Goal: Transaction & Acquisition: Purchase product/service

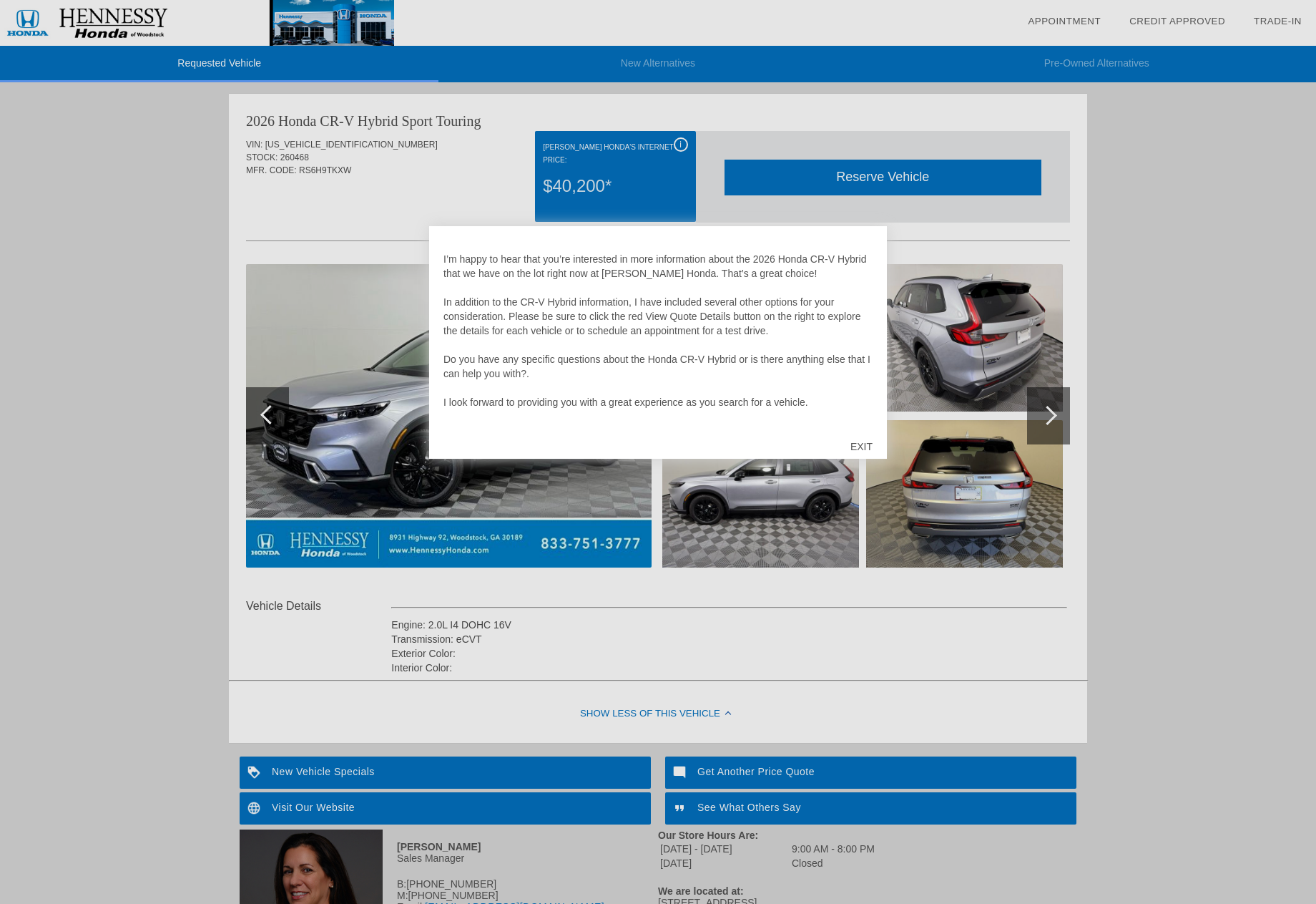
scroll to position [29, 0]
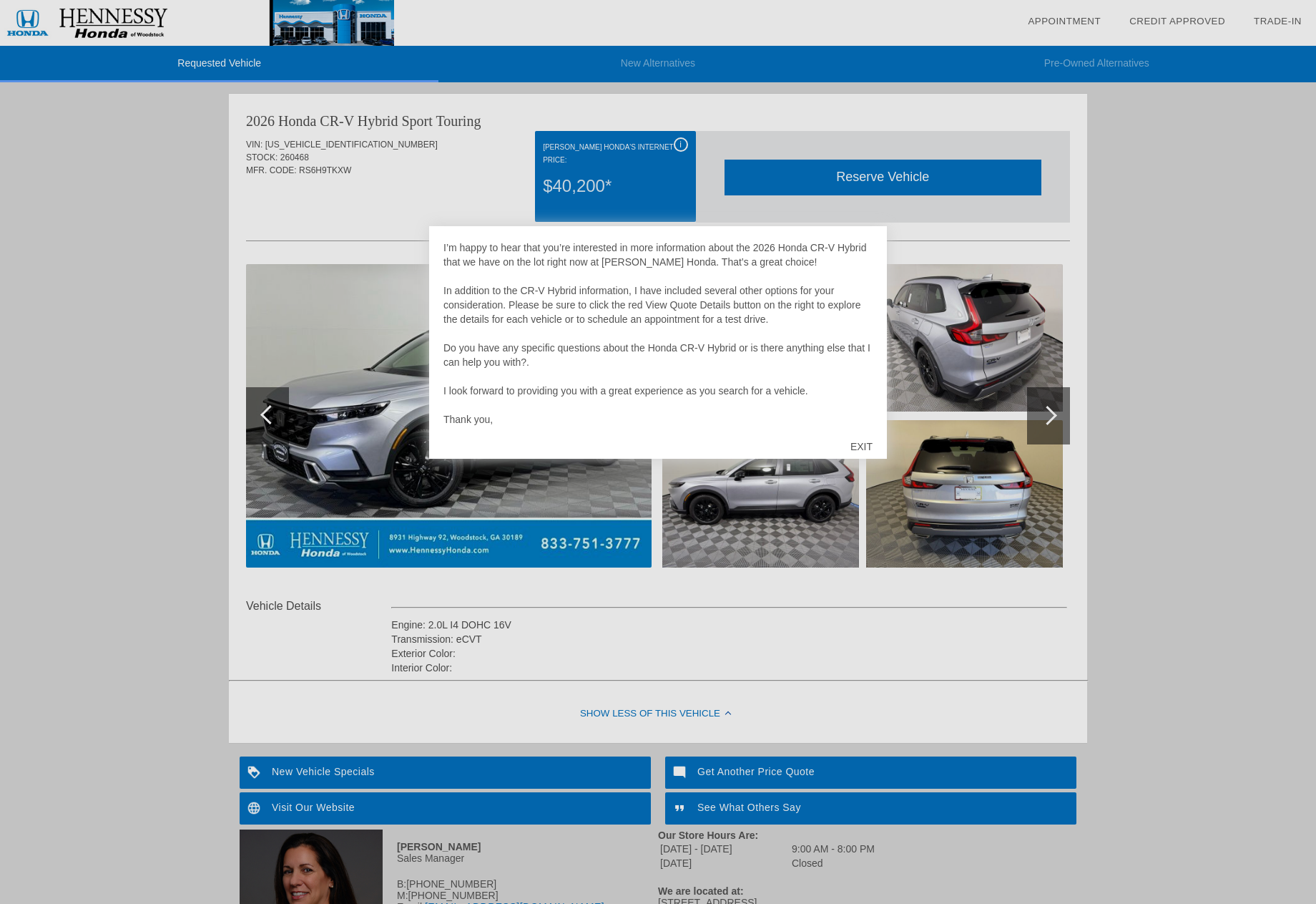
click at [853, 446] on div "EXIT" at bounding box center [861, 447] width 51 height 43
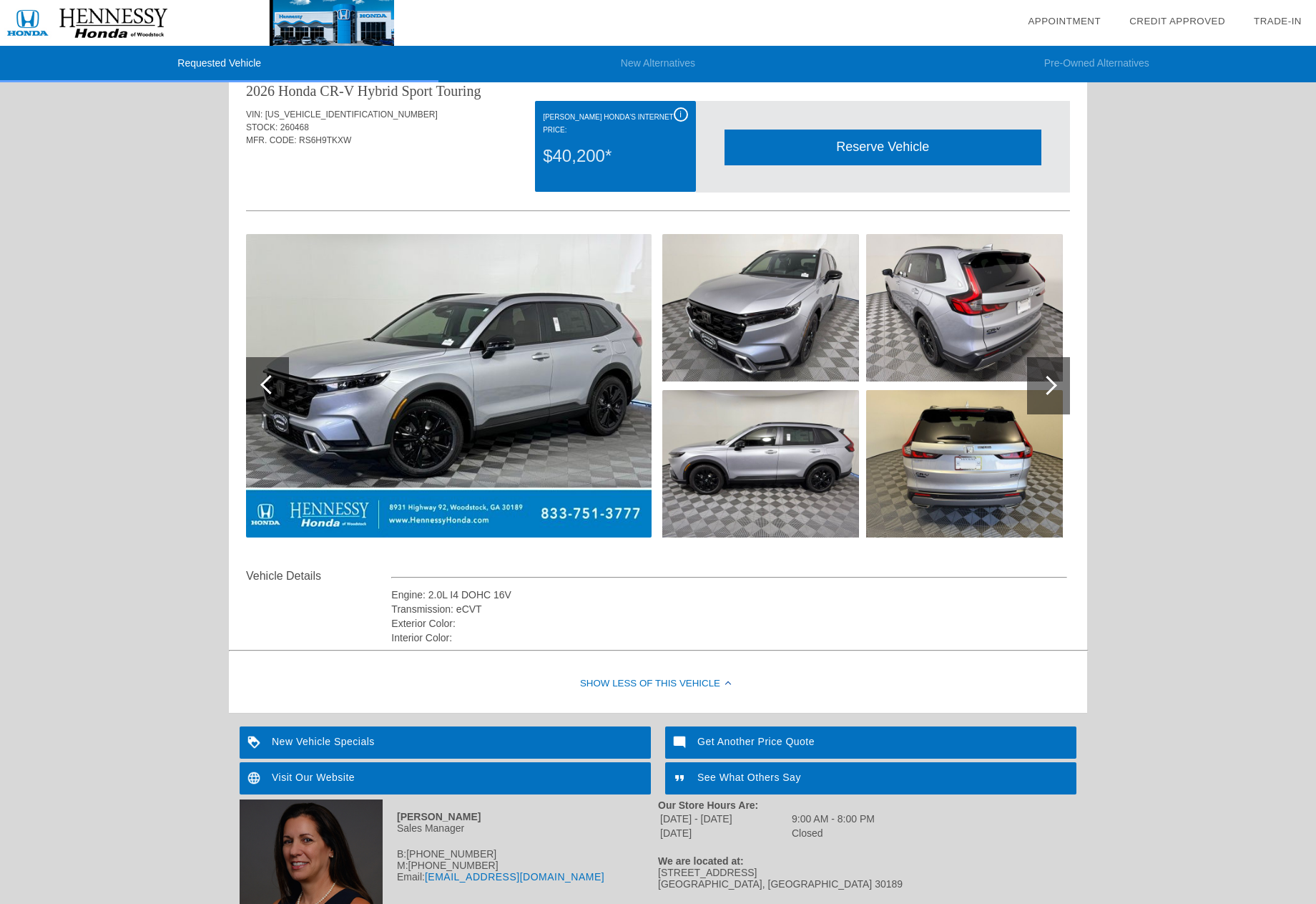
scroll to position [0, 0]
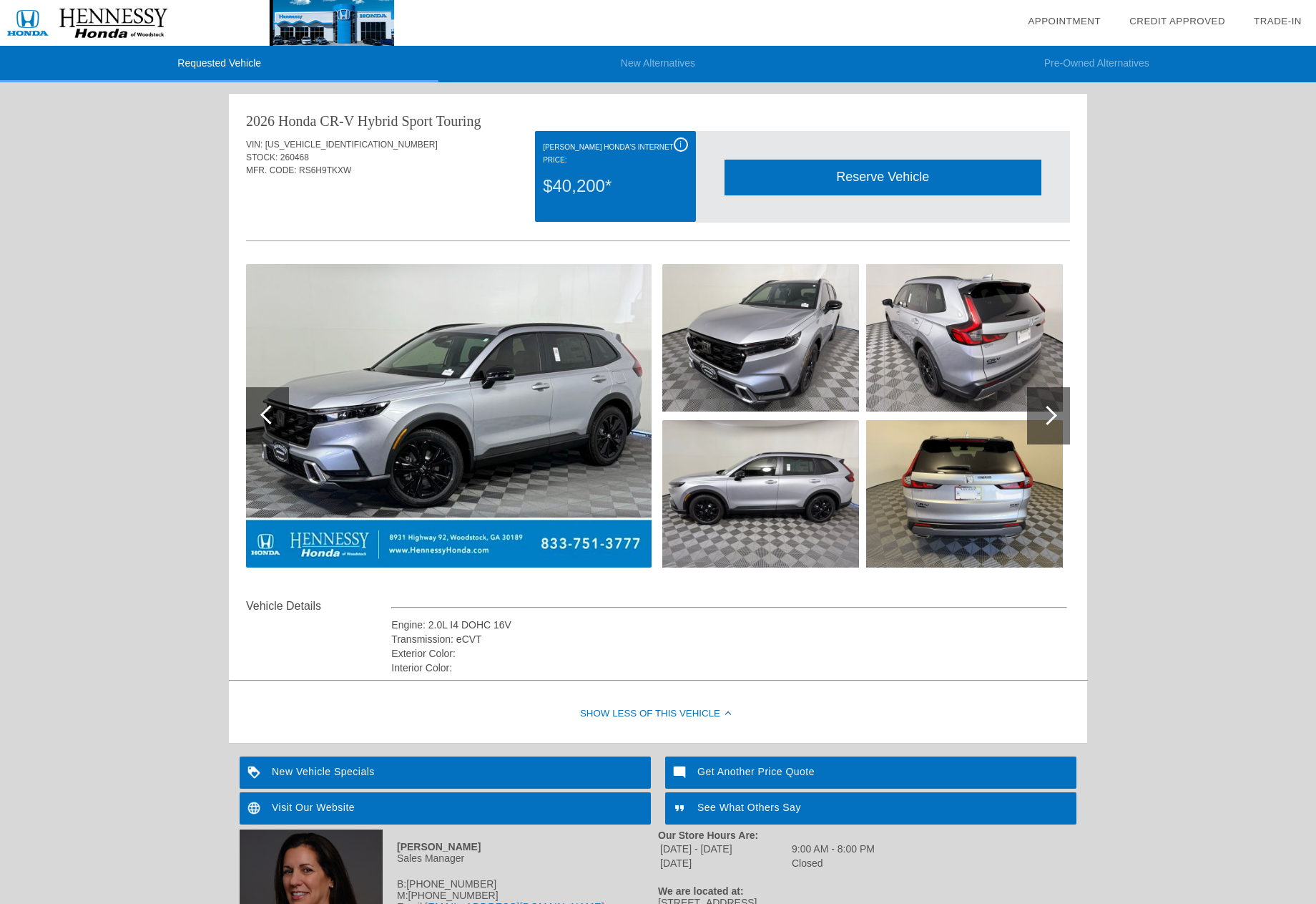
click at [679, 139] on div "i" at bounding box center [681, 145] width 14 height 14
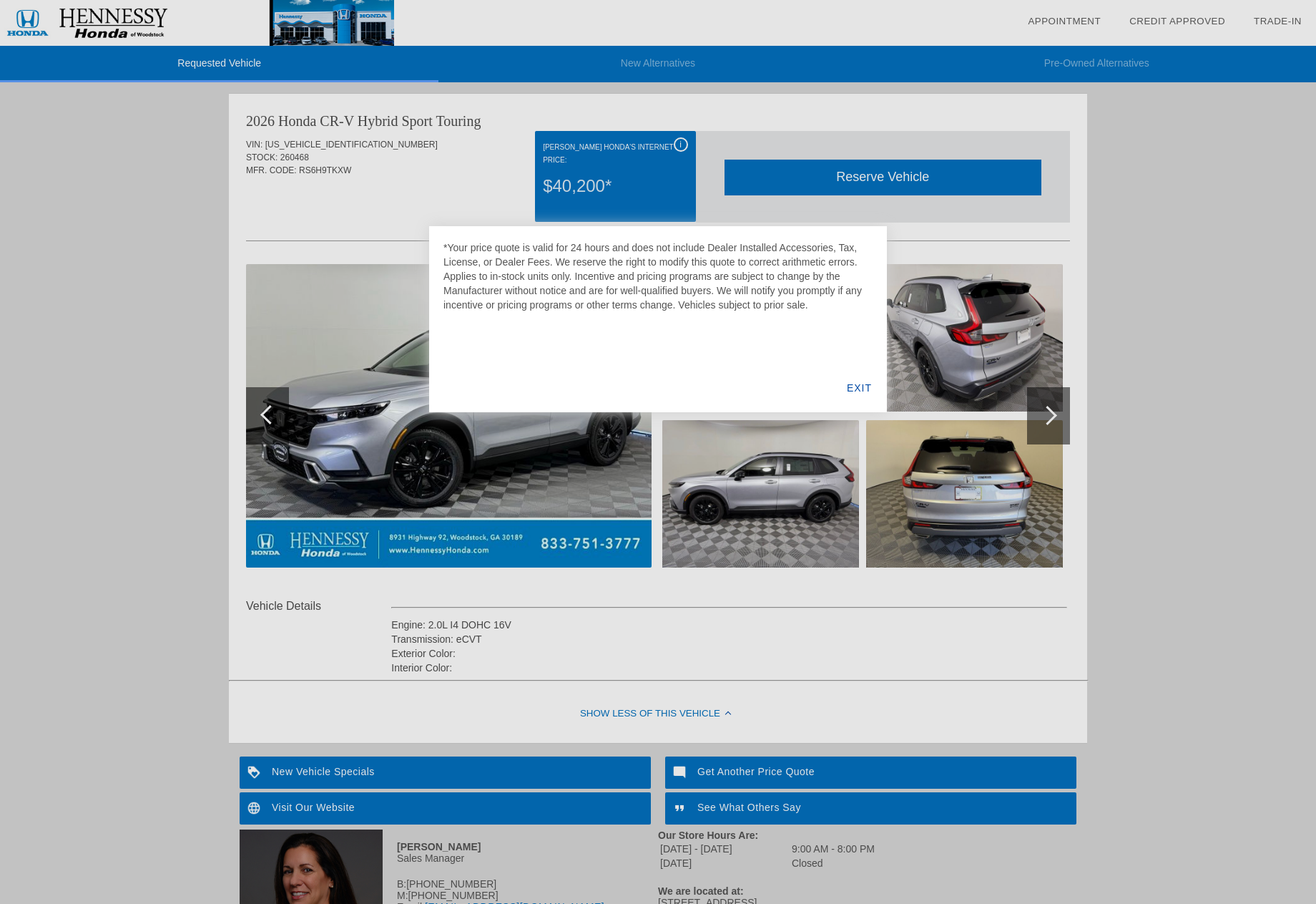
click at [857, 391] on div "EXIT" at bounding box center [859, 387] width 55 height 49
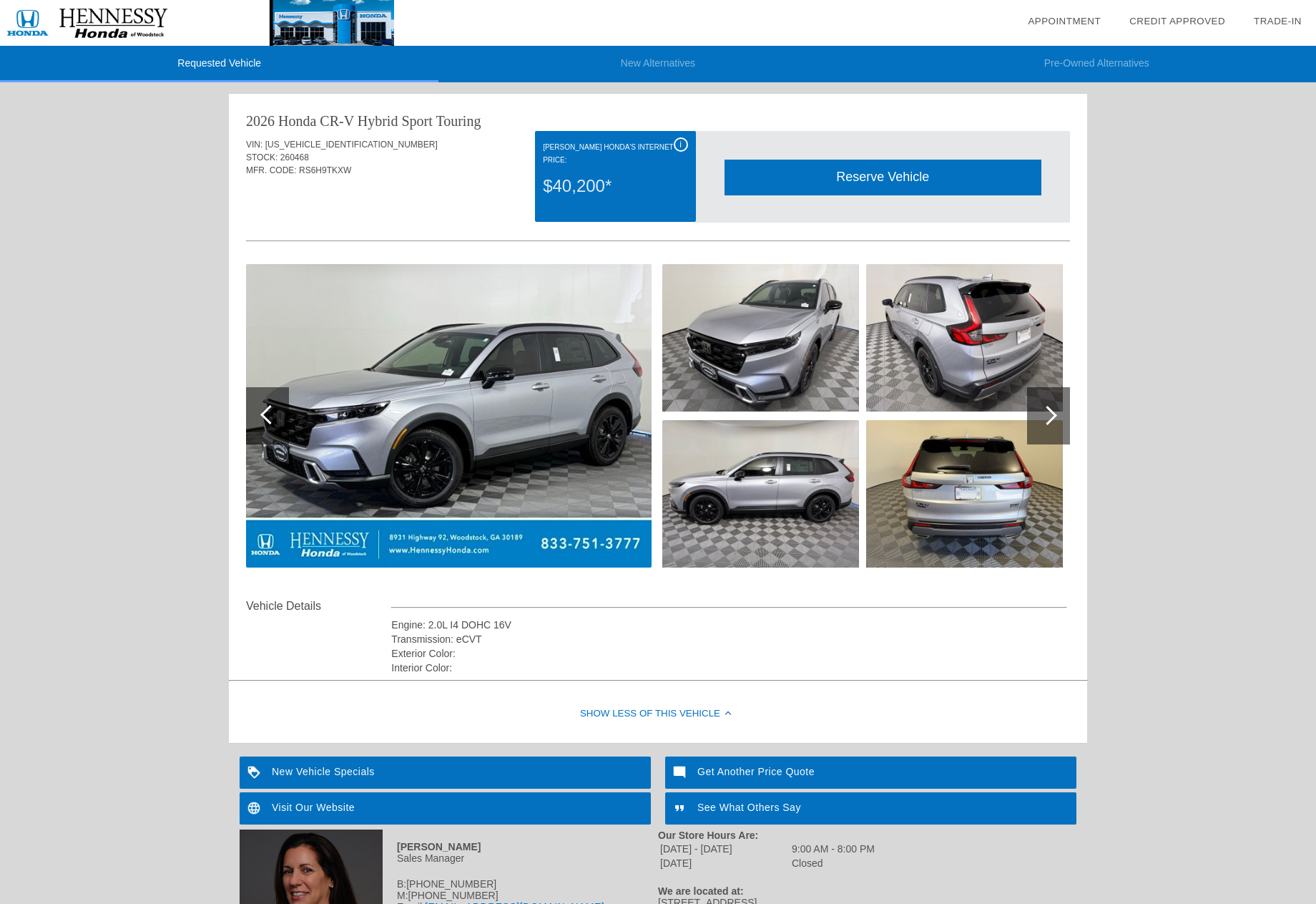
click at [1061, 420] on div at bounding box center [1049, 416] width 43 height 57
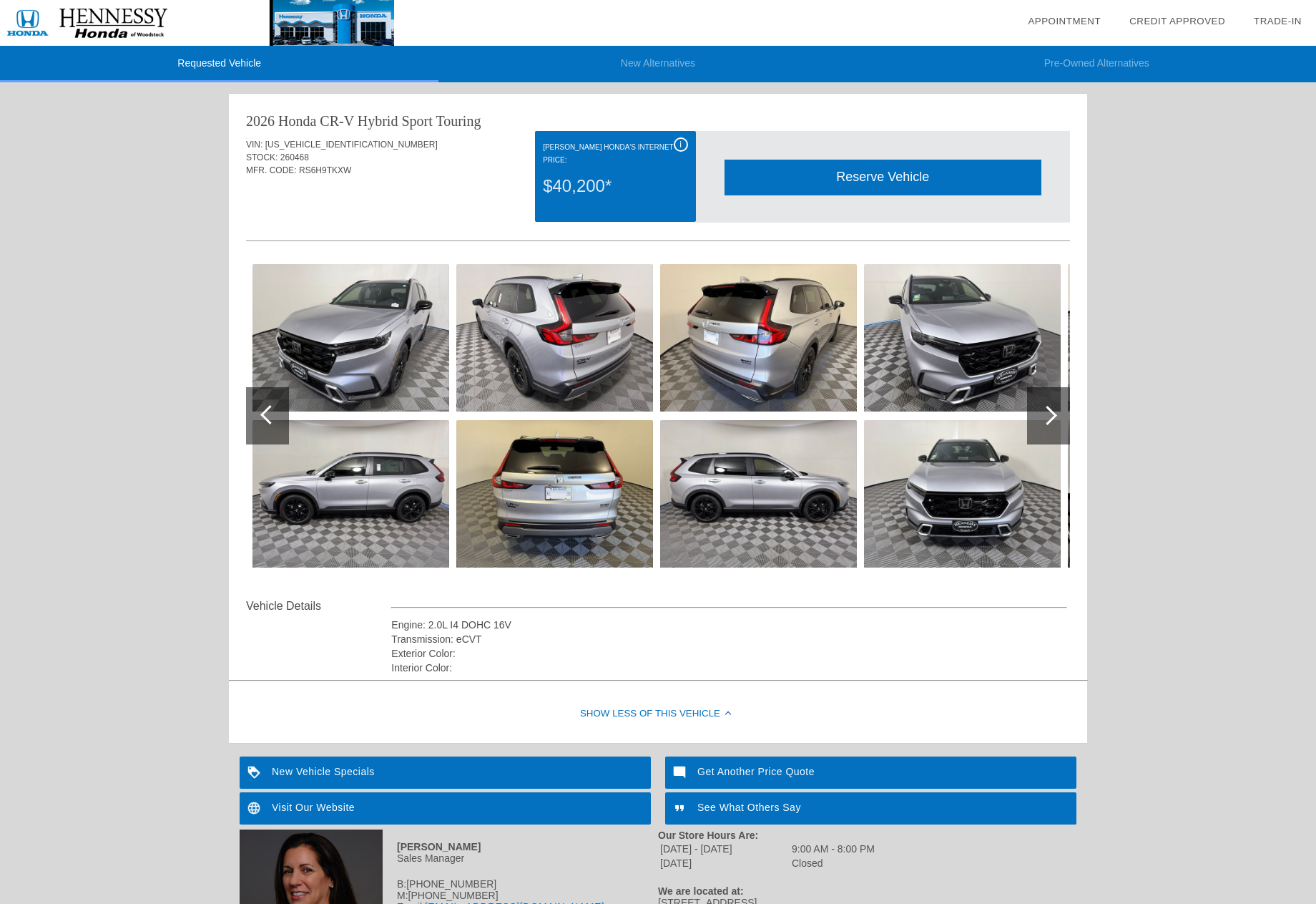
click at [1059, 420] on div at bounding box center [1049, 416] width 43 height 57
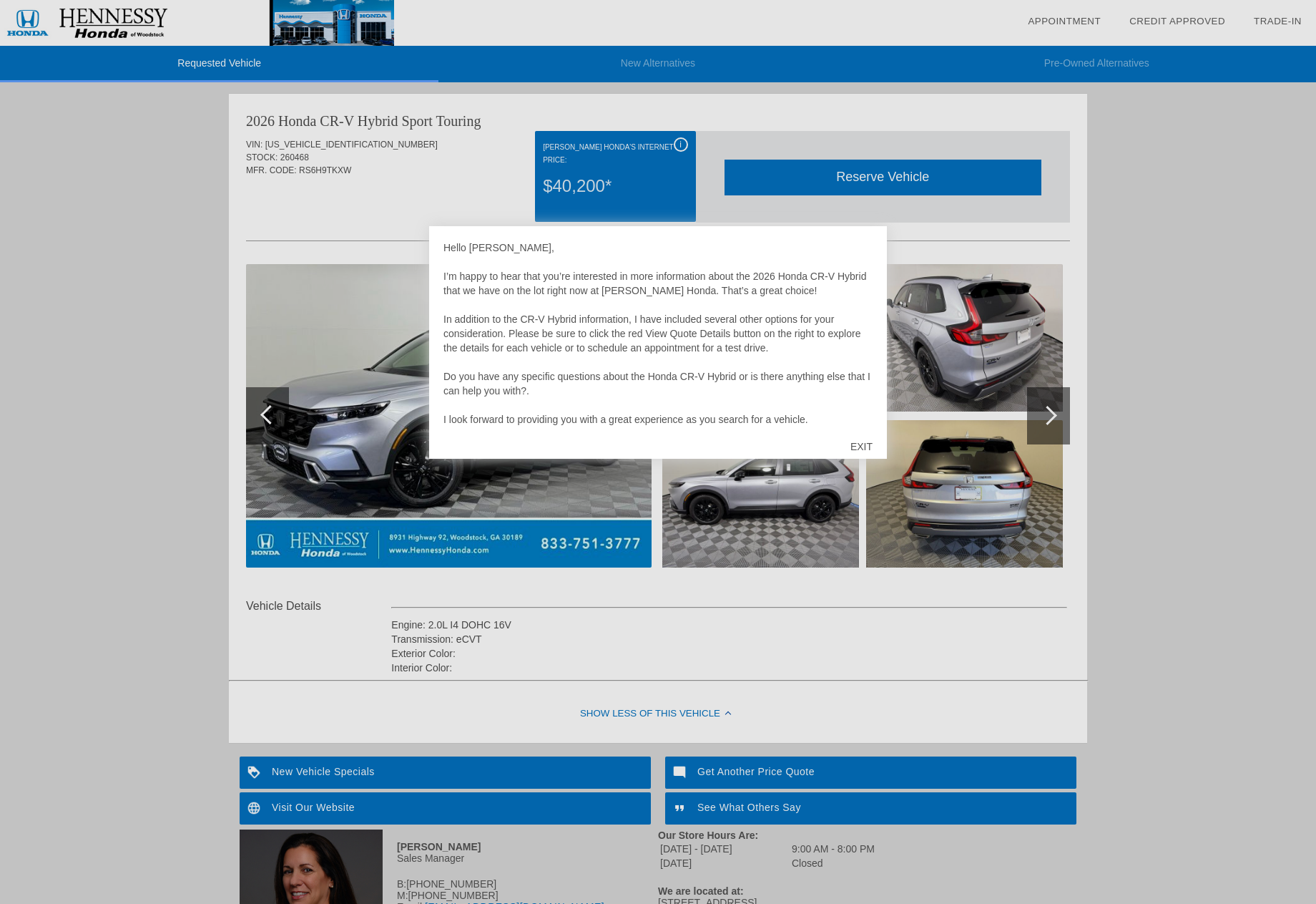
click at [861, 451] on div "EXIT" at bounding box center [861, 447] width 51 height 43
